Goal: Task Accomplishment & Management: Manage account settings

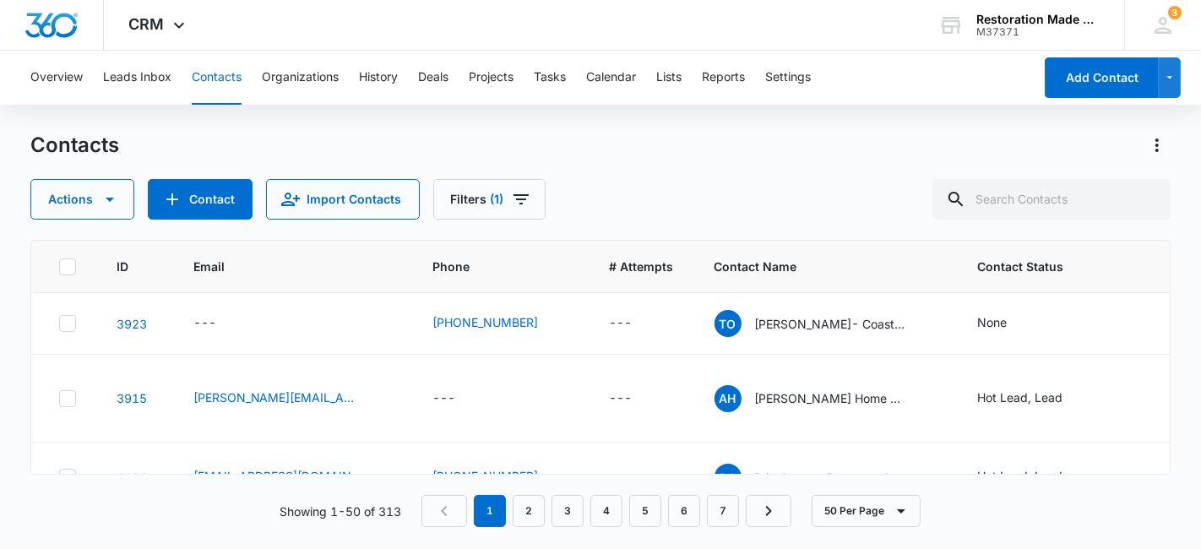
click at [464, 141] on div "Contacts" at bounding box center [600, 145] width 1141 height 27
click at [517, 196] on icon "Filters" at bounding box center [521, 199] width 20 height 20
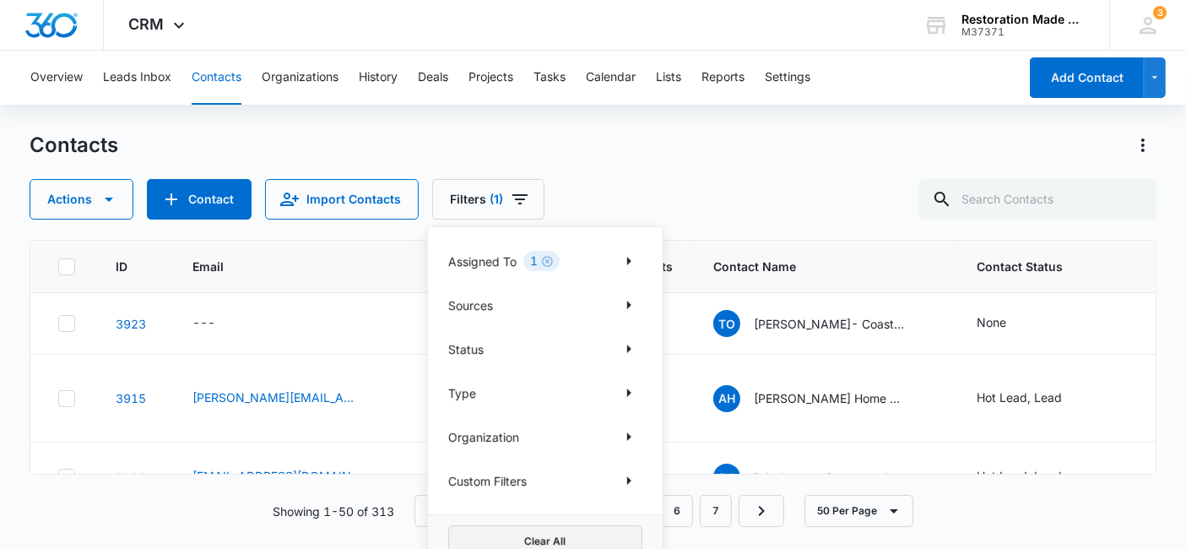
click at [540, 535] on button "Clear All" at bounding box center [545, 541] width 194 height 32
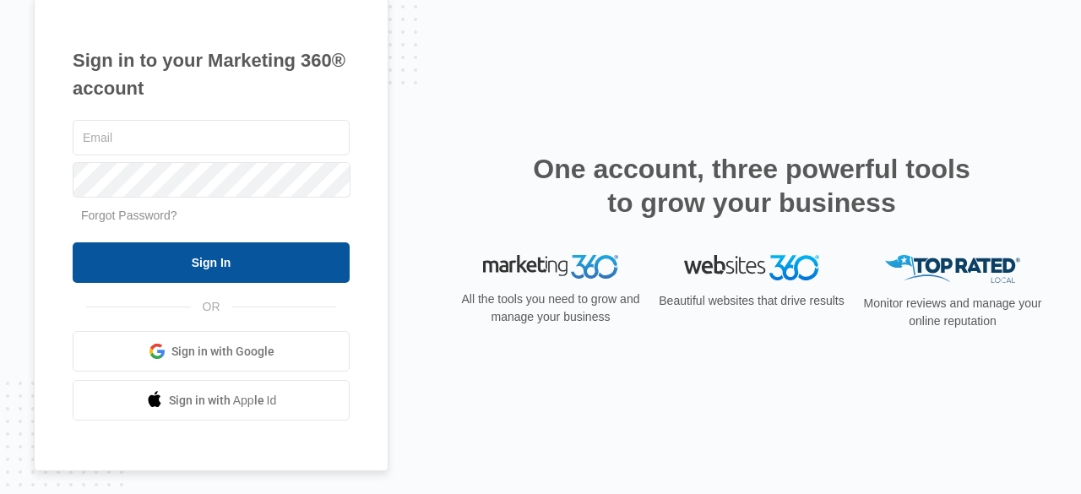
type input "[EMAIL_ADDRESS][DOMAIN_NAME]"
click at [236, 273] on input "Sign In" at bounding box center [211, 262] width 277 height 41
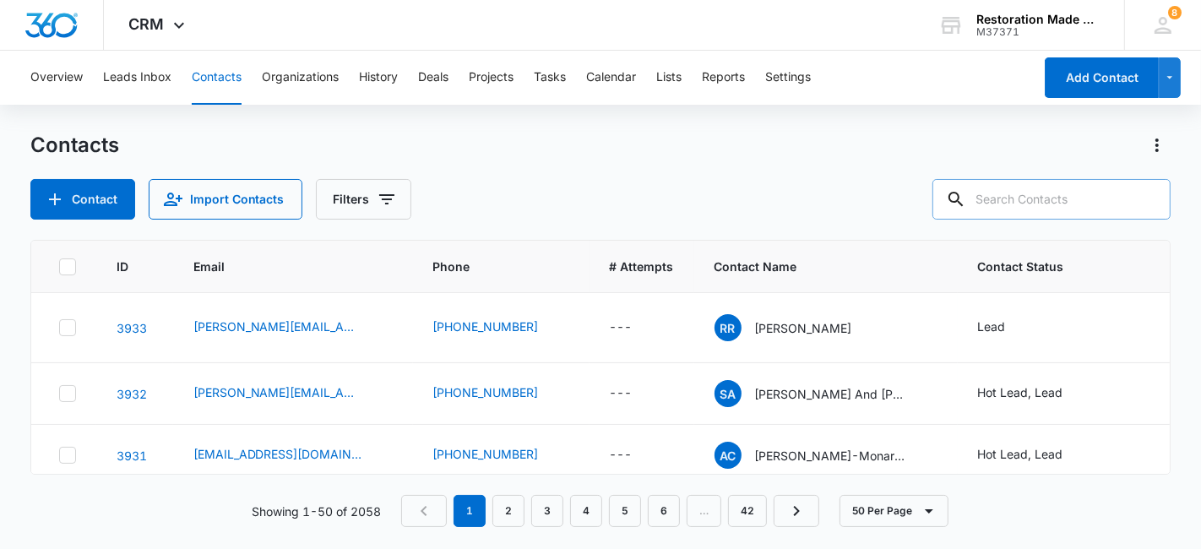
click at [1065, 208] on input "text" at bounding box center [1051, 199] width 238 height 41
type input "[PERSON_NAME]"
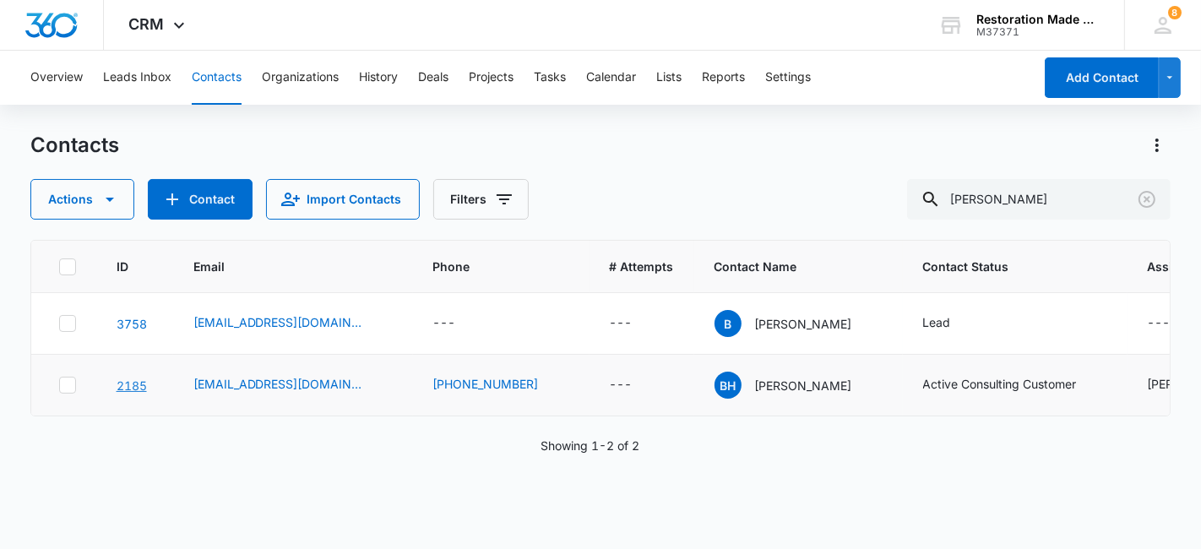
click at [127, 384] on link "2185" at bounding box center [132, 385] width 30 height 14
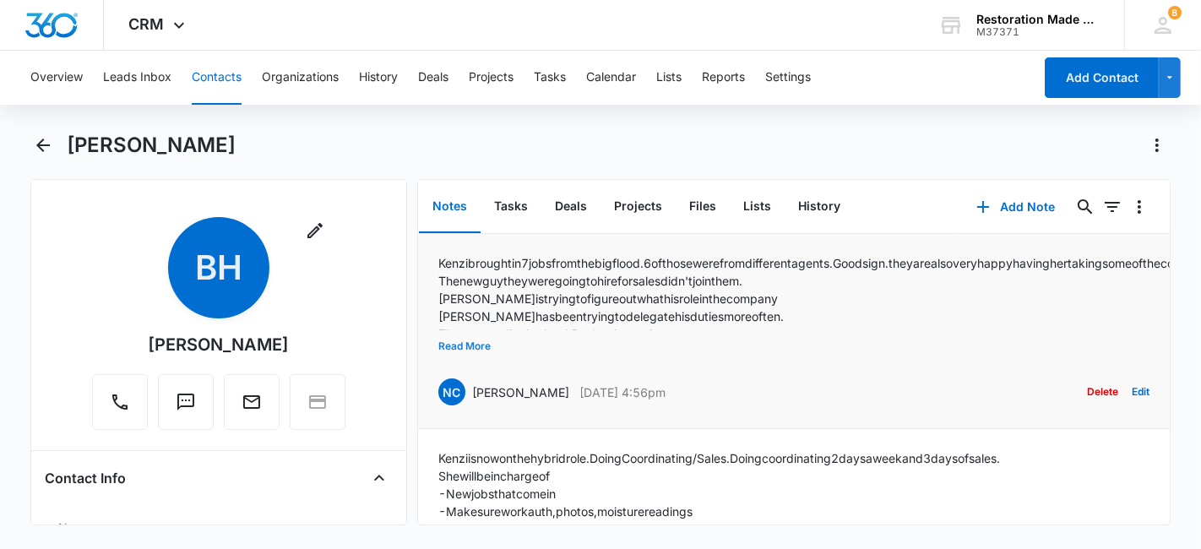
click at [468, 348] on button "Read More" at bounding box center [464, 346] width 52 height 32
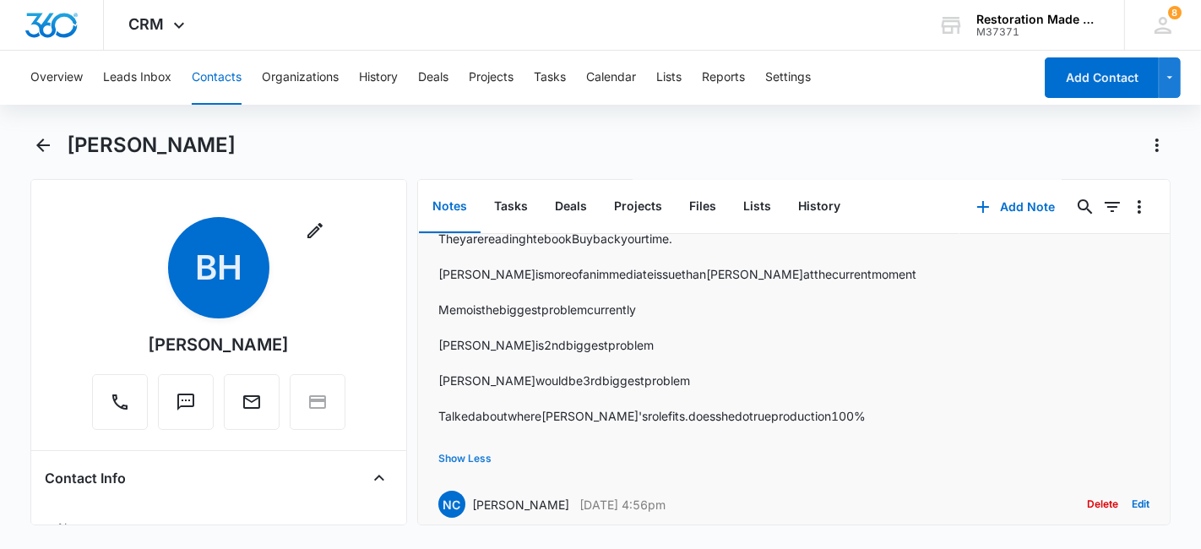
scroll to position [97, 0]
click at [438, 441] on button "Show Less" at bounding box center [464, 457] width 53 height 32
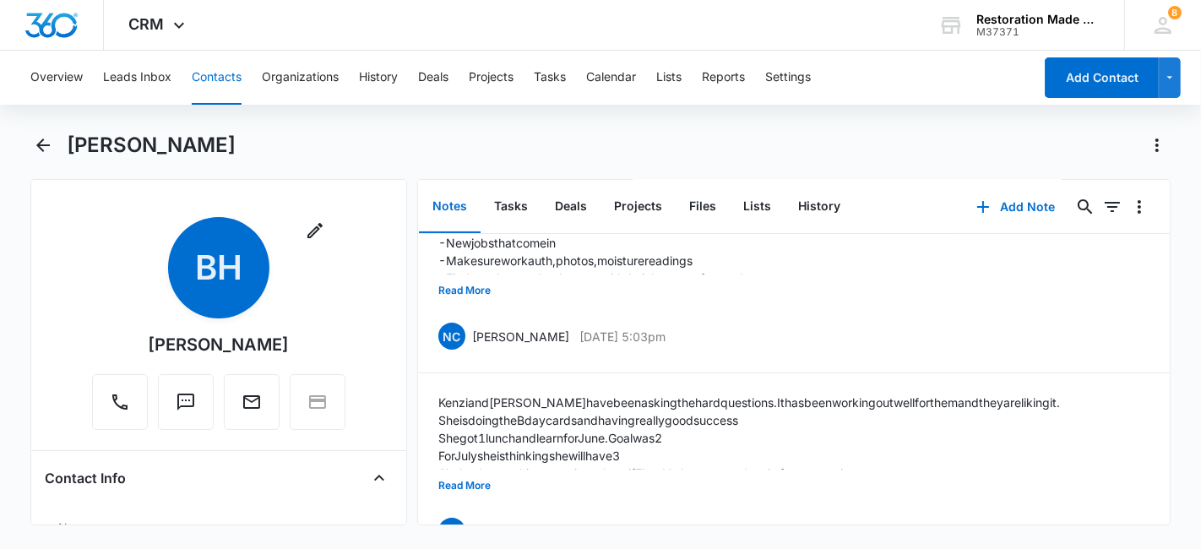
scroll to position [0, 0]
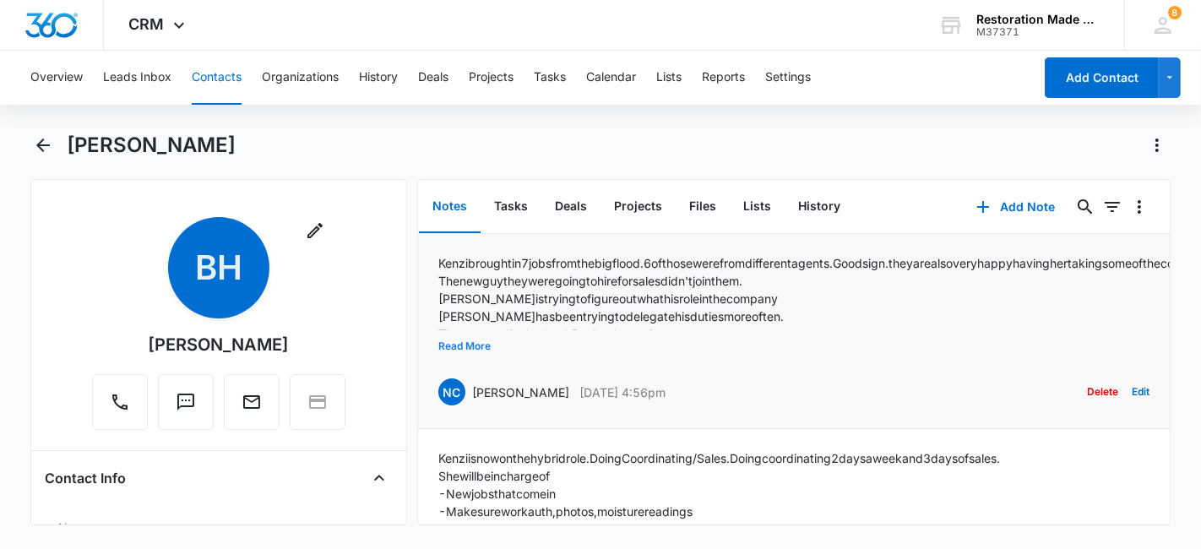
click at [476, 345] on button "Read More" at bounding box center [464, 346] width 52 height 32
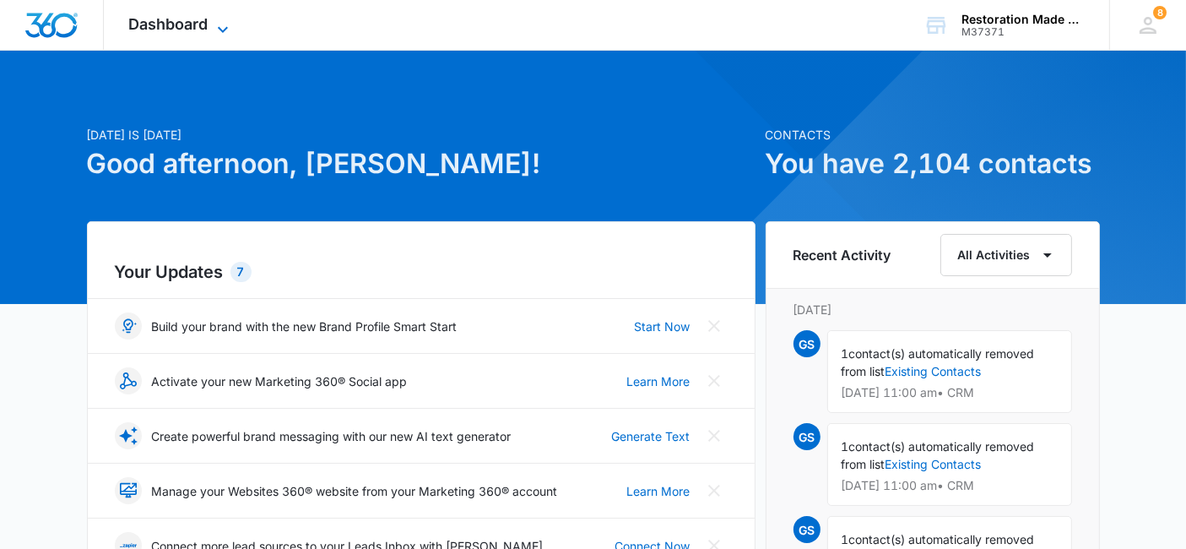
click at [224, 30] on icon at bounding box center [223, 29] width 10 height 6
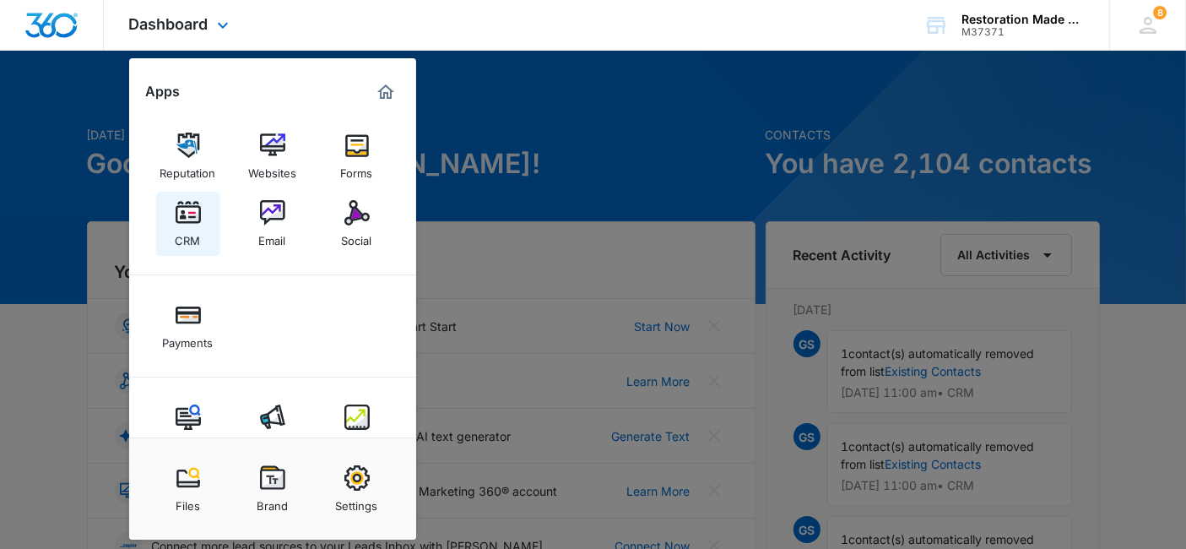
click at [192, 216] on img at bounding box center [188, 212] width 25 height 25
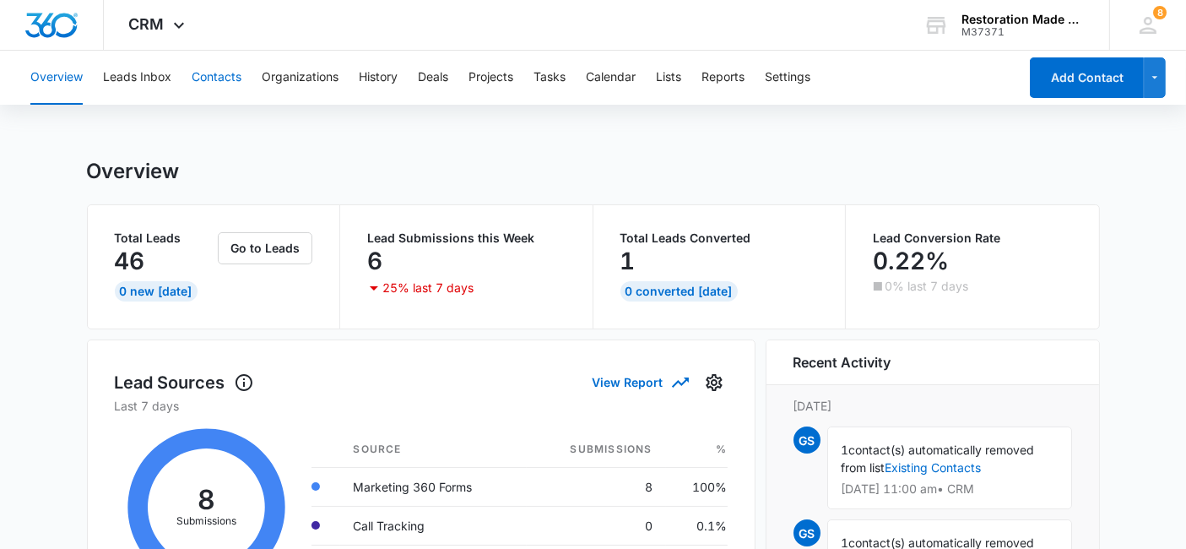
click at [214, 81] on button "Contacts" at bounding box center [217, 78] width 50 height 54
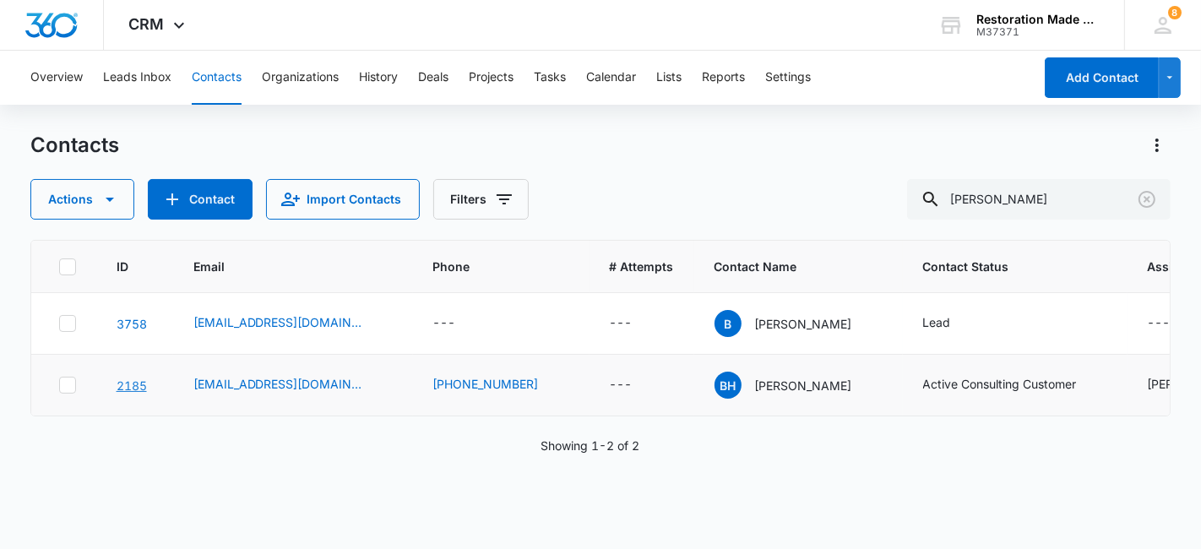
click at [128, 387] on link "2185" at bounding box center [132, 385] width 30 height 14
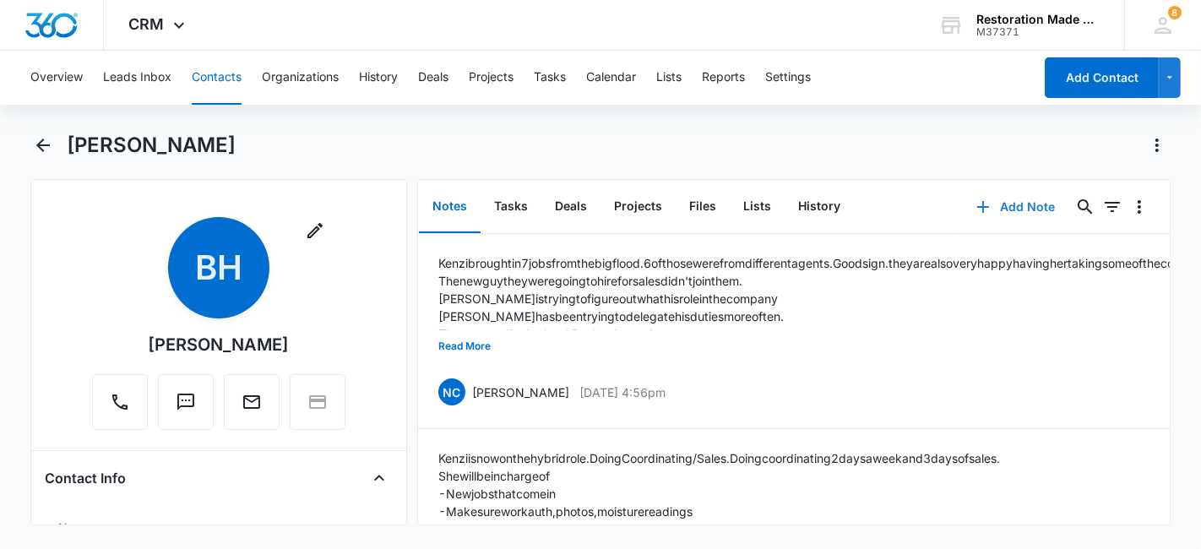
click at [1003, 205] on button "Add Note" at bounding box center [1015, 207] width 112 height 41
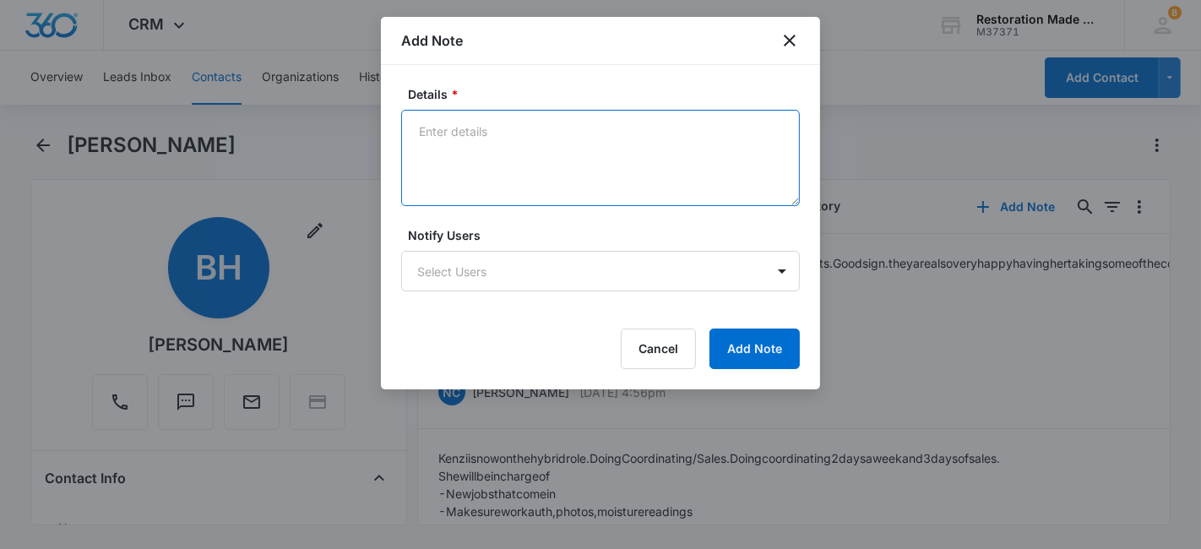
click at [675, 160] on textarea "Details *" at bounding box center [600, 158] width 398 height 96
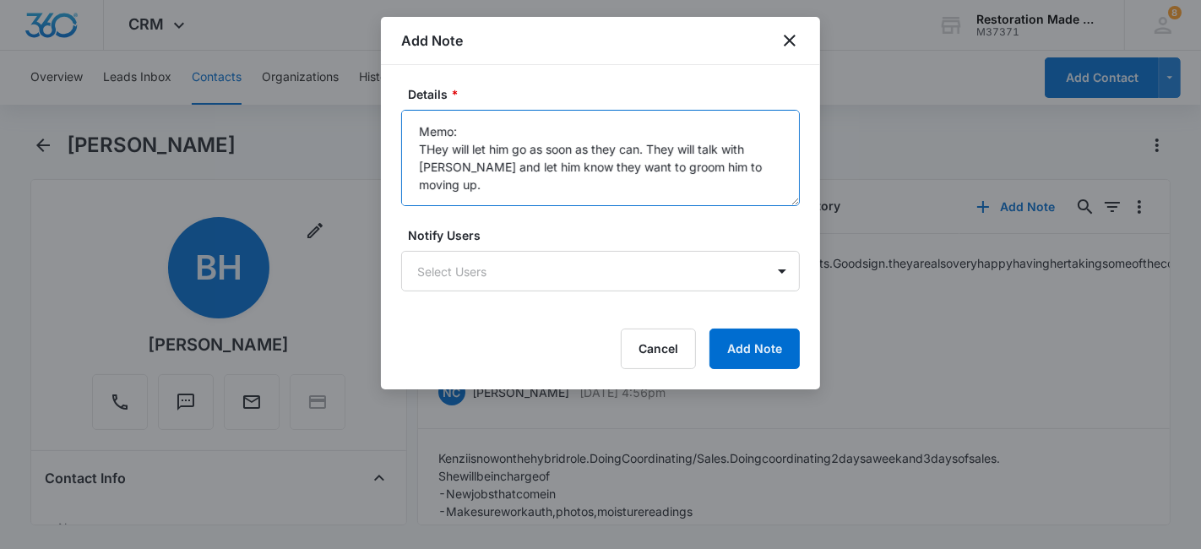
scroll to position [394, 0]
type textarea "Kenzi is still doing great. They are thinking that they will change her role an…"
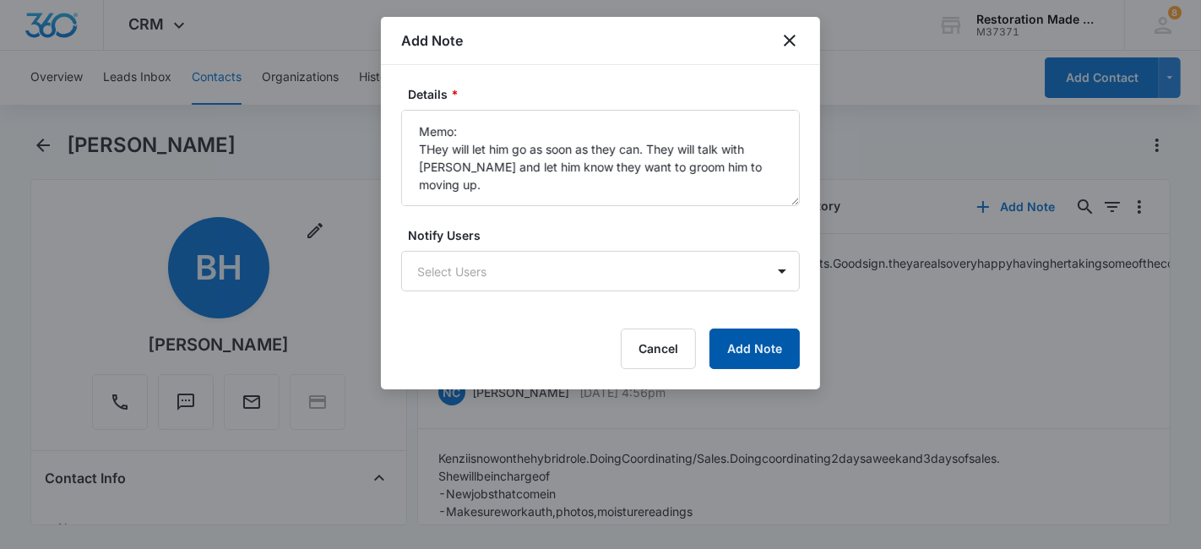
click at [738, 353] on button "Add Note" at bounding box center [754, 348] width 90 height 41
